Goal: Navigation & Orientation: Find specific page/section

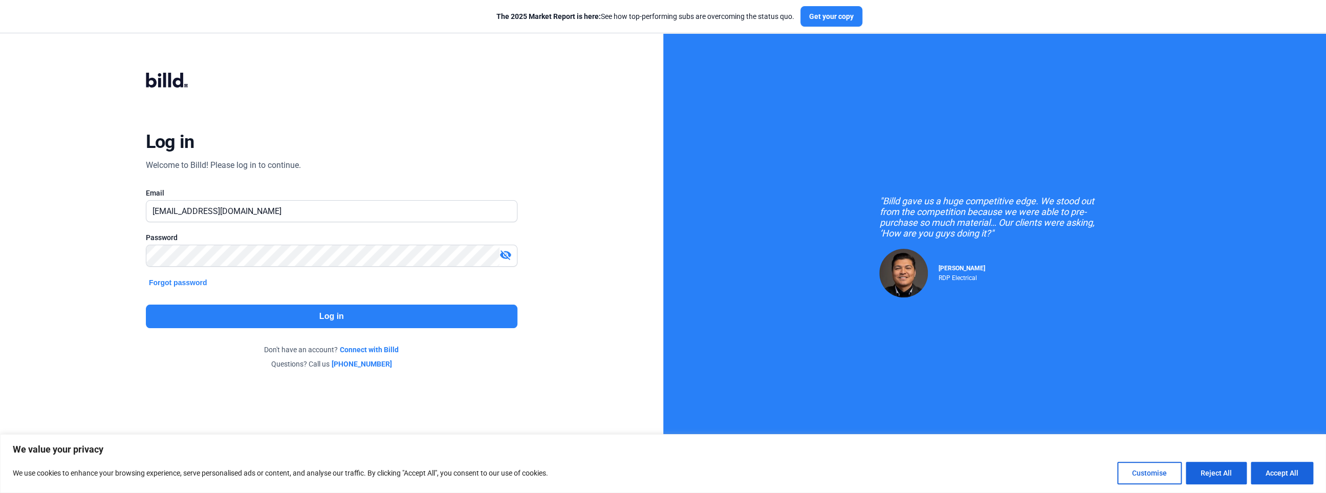
click at [388, 316] on button "Log in" at bounding box center [331, 316] width 371 height 24
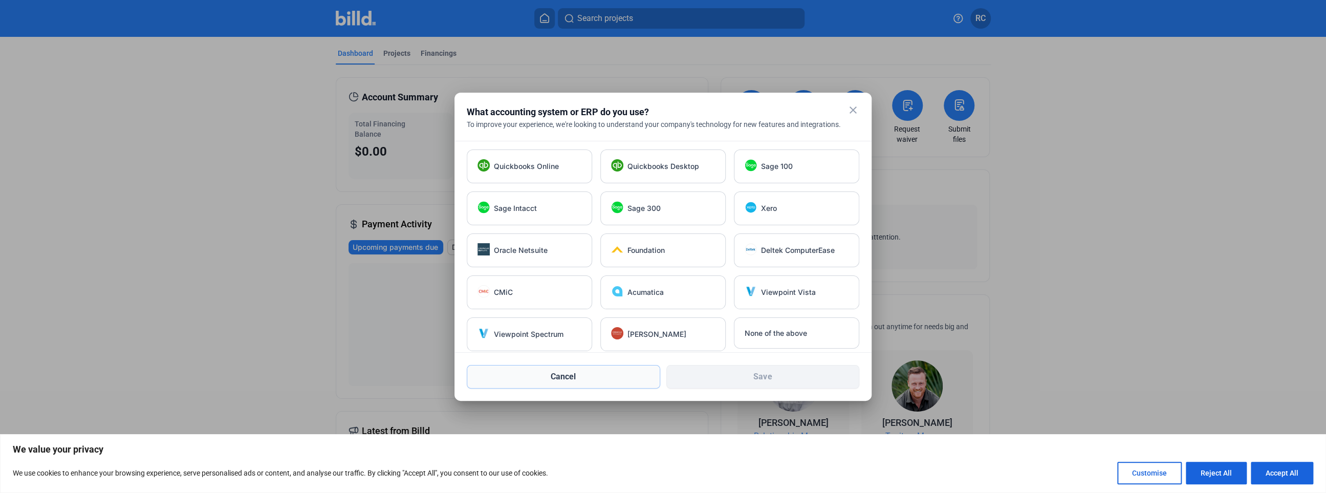
click at [627, 379] on button "Cancel" at bounding box center [563, 377] width 193 height 24
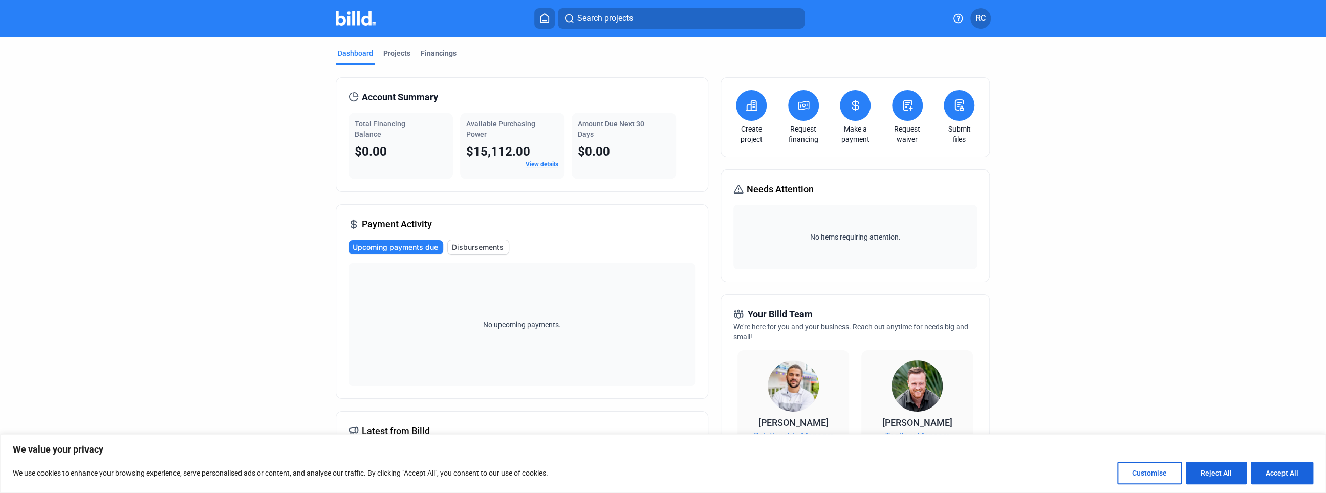
click at [538, 164] on link "View details" at bounding box center [541, 164] width 33 height 7
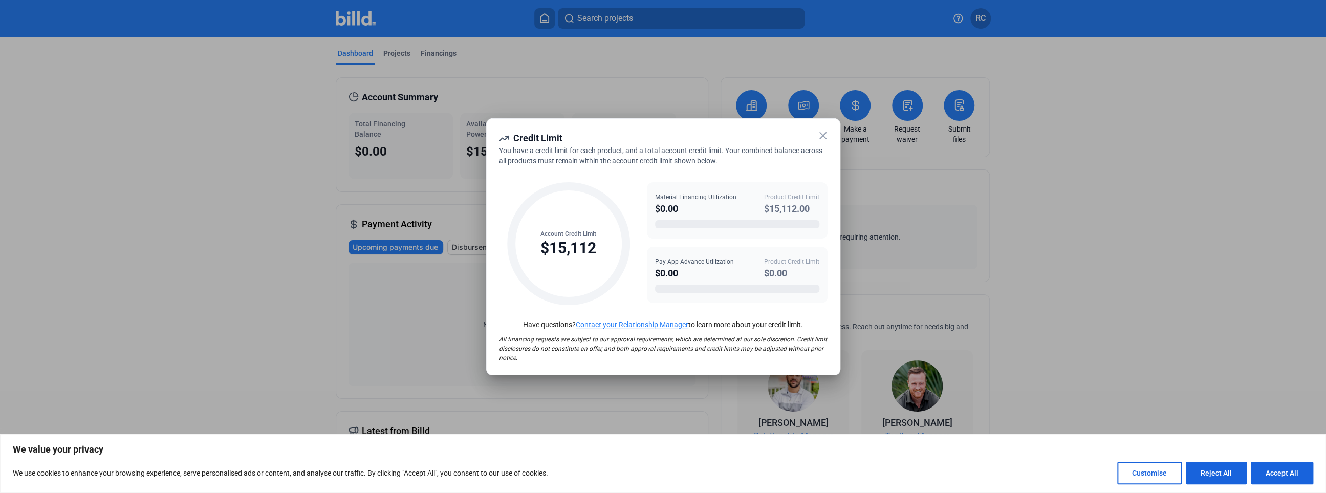
click at [823, 136] on icon at bounding box center [823, 135] width 12 height 12
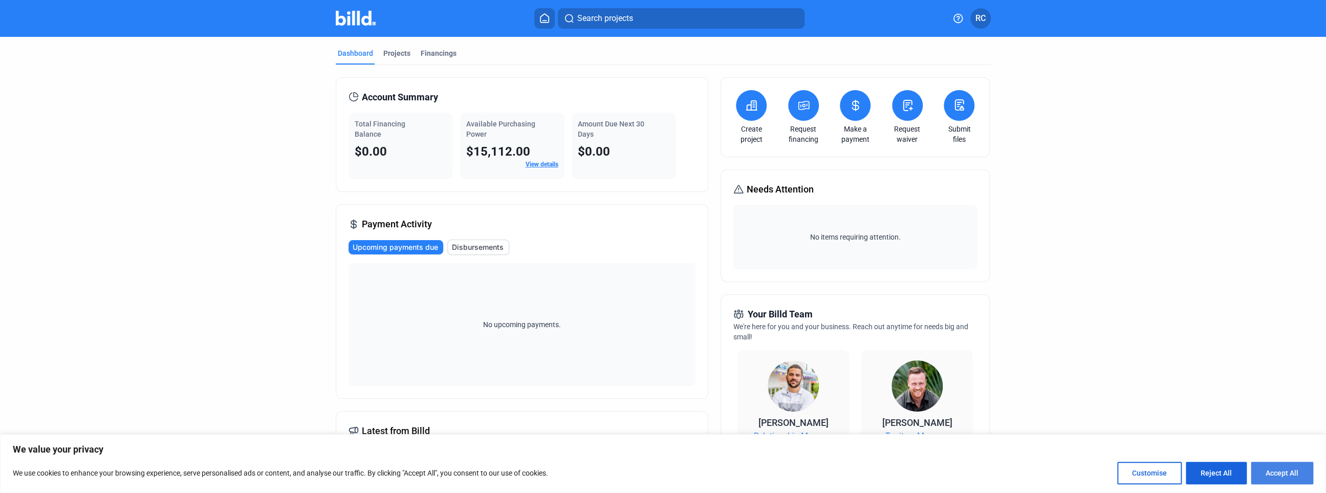
click at [1282, 473] on button "Accept All" at bounding box center [1282, 473] width 62 height 23
checkbox input "true"
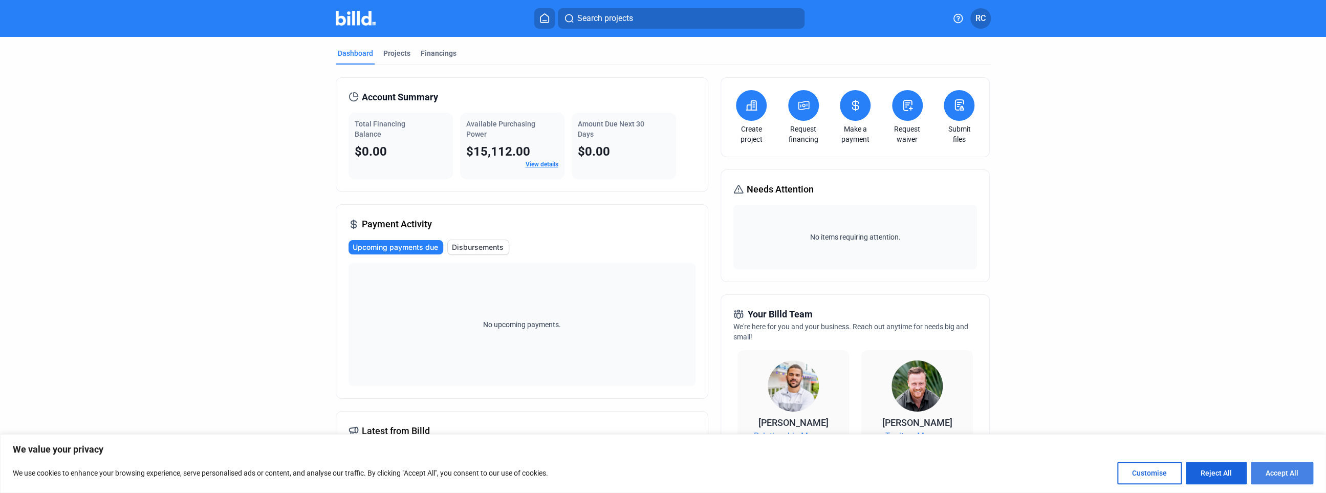
checkbox input "true"
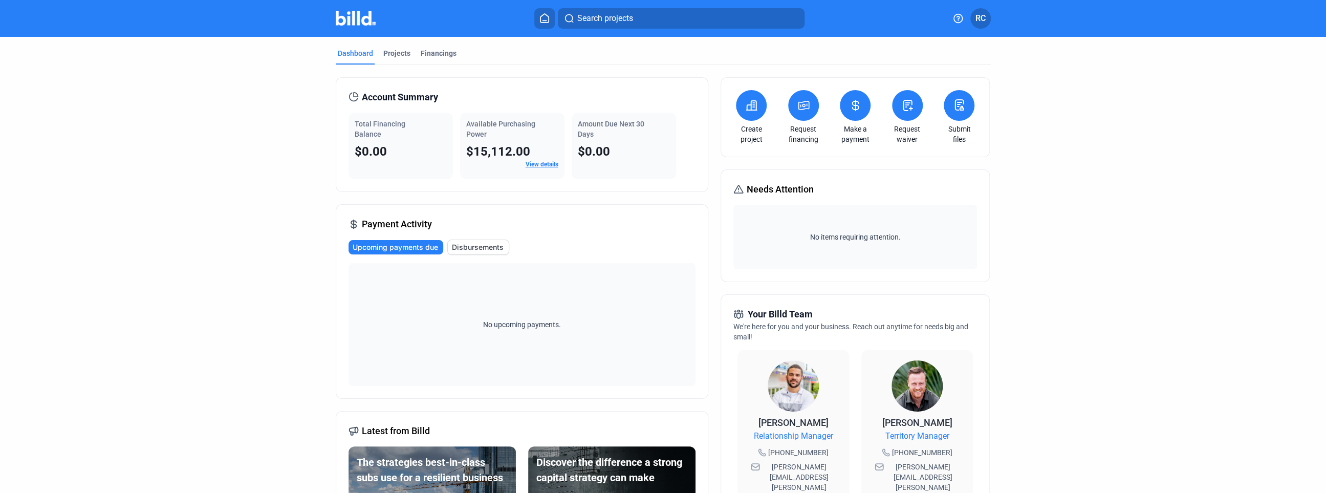
click at [978, 20] on span "RC" at bounding box center [980, 18] width 10 height 12
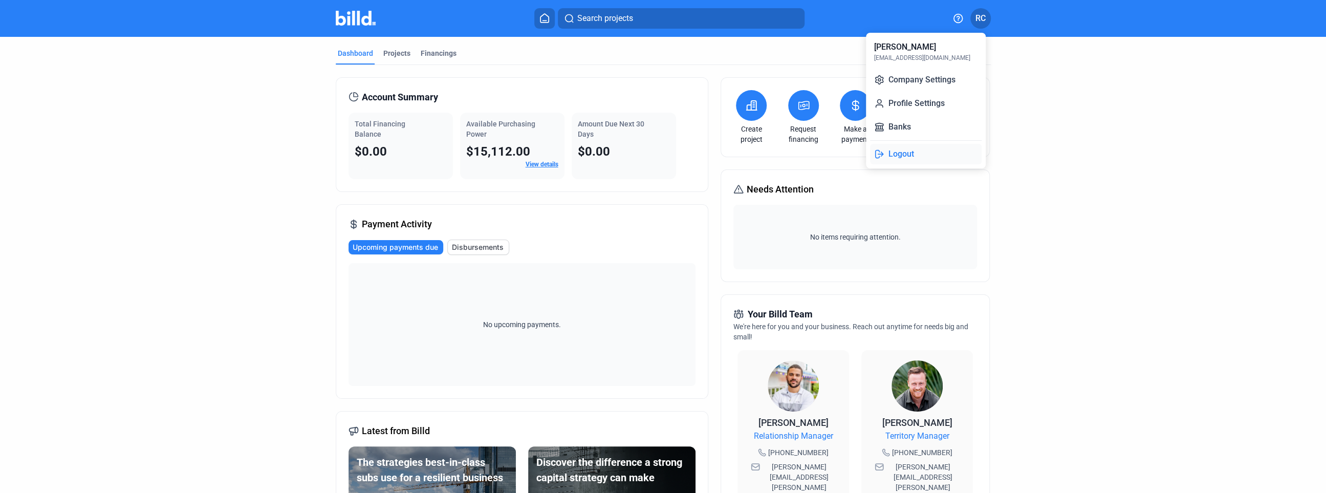
click at [895, 156] on button "Logout" at bounding box center [926, 154] width 112 height 20
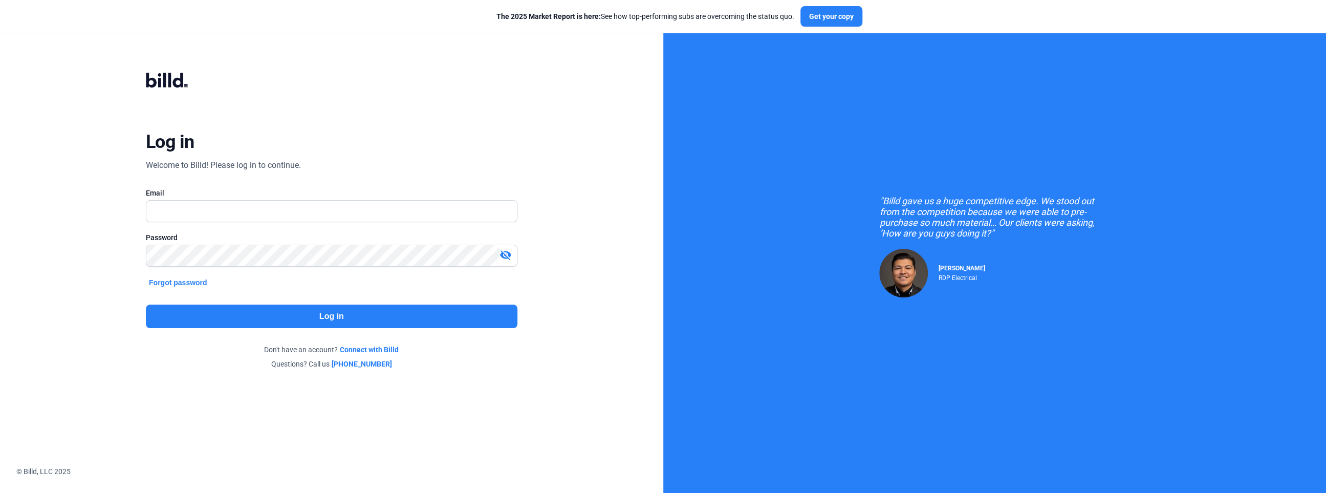
type input "[EMAIL_ADDRESS][DOMAIN_NAME]"
